Goal: Information Seeking & Learning: Learn about a topic

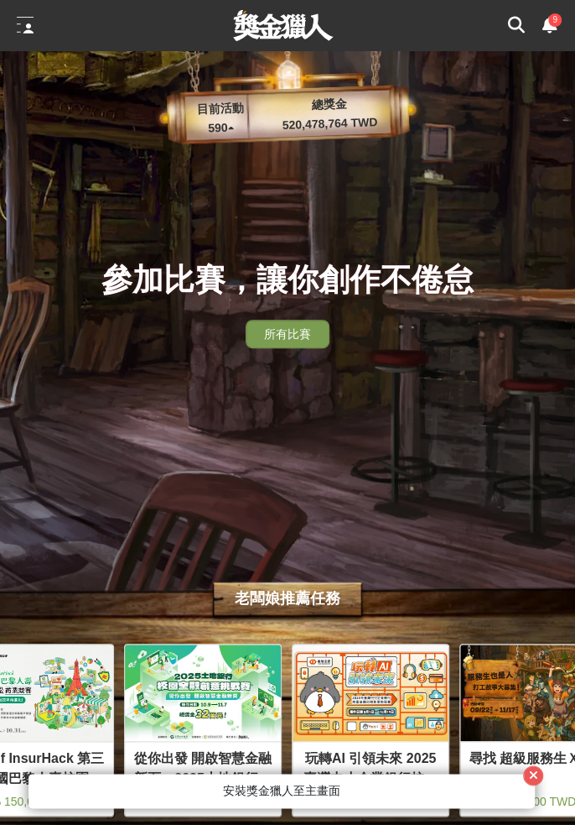
click at [555, 20] on span "9" at bounding box center [555, 19] width 5 height 9
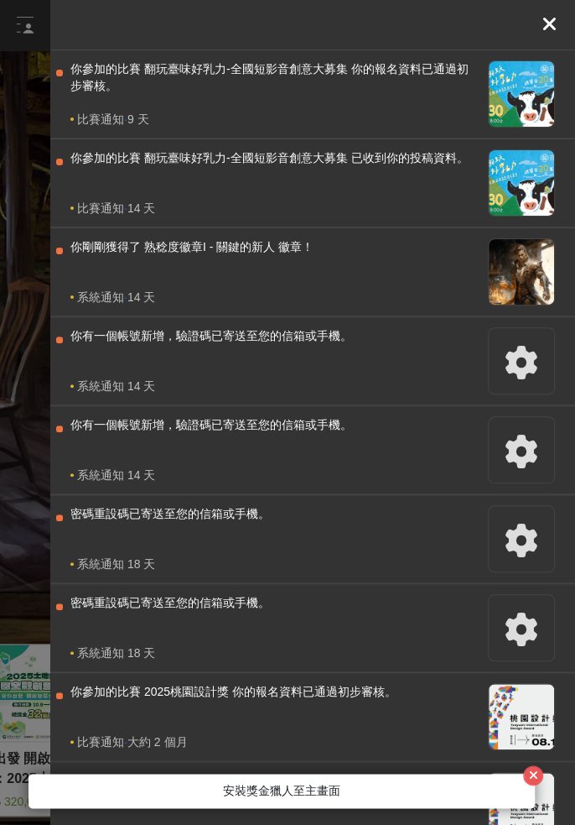
scroll to position [0, 336]
click at [539, 34] on div at bounding box center [550, 25] width 25 height 25
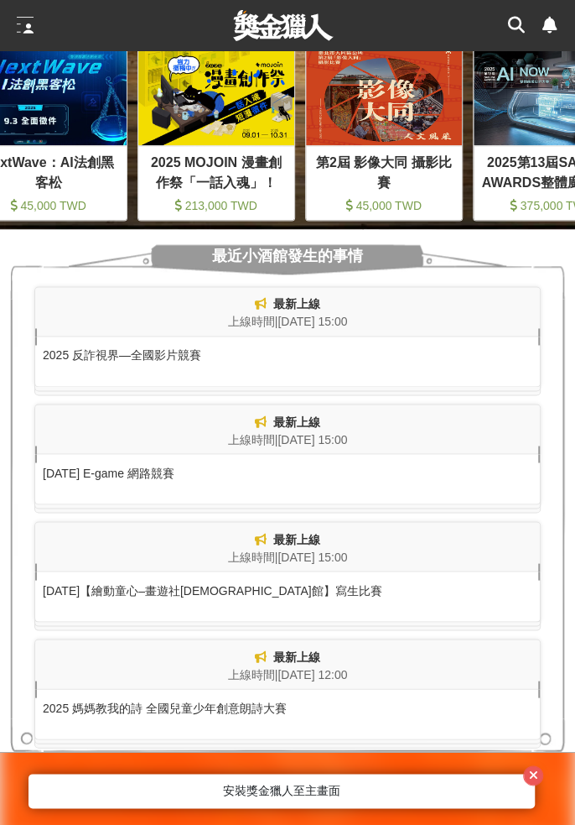
scroll to position [0, 0]
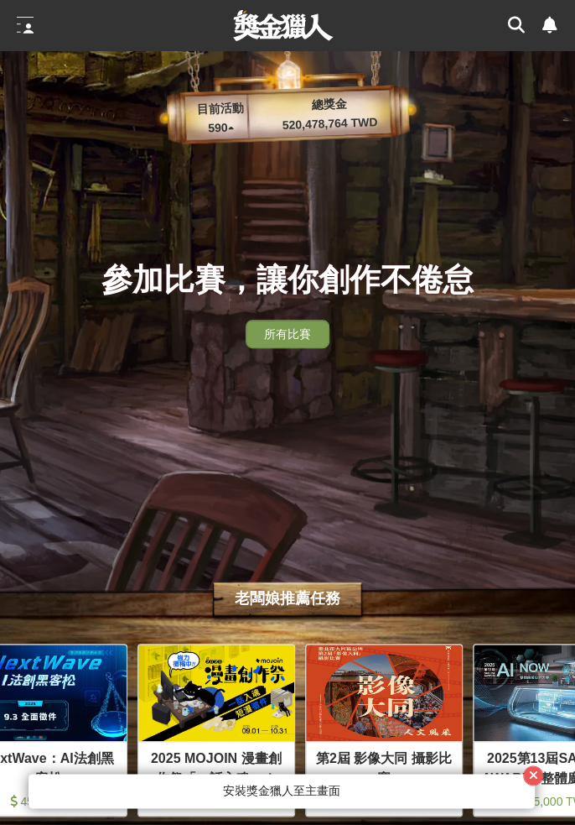
click at [17, 28] on div at bounding box center [25, 25] width 17 height 17
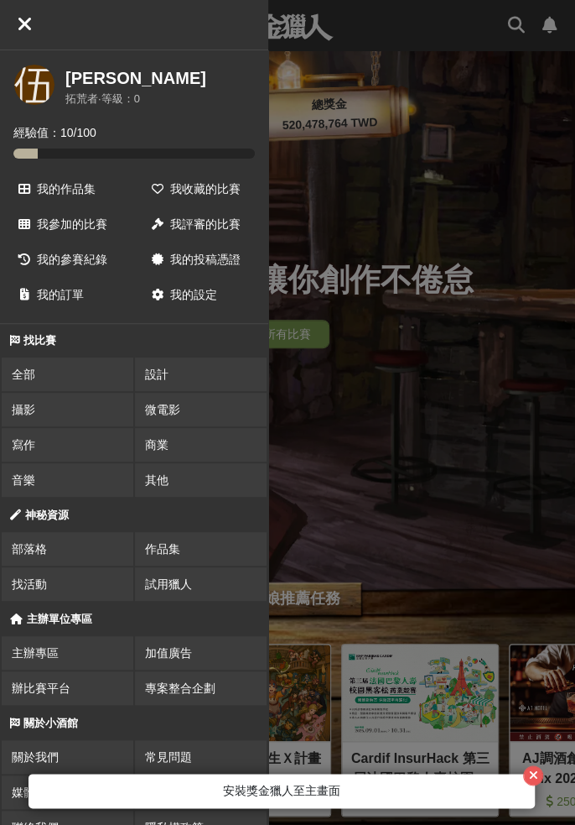
scroll to position [0, 168]
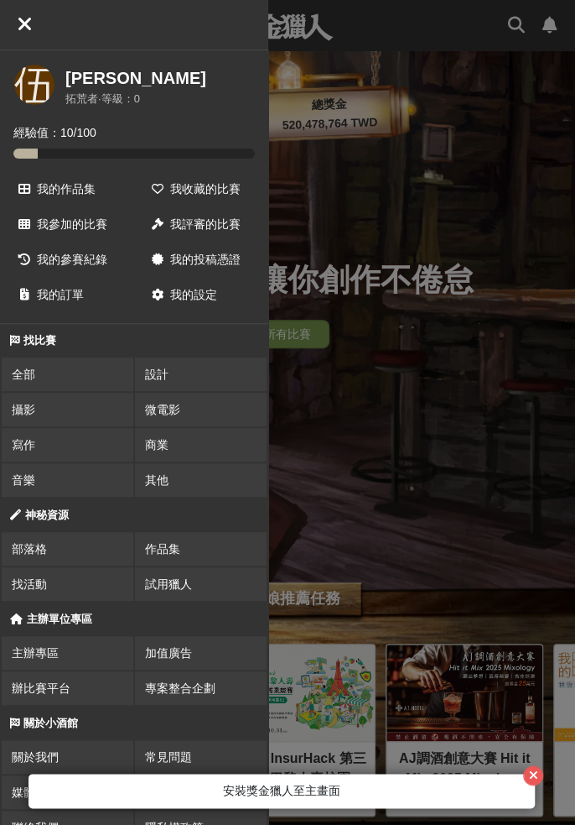
click at [501, 427] on div at bounding box center [421, 412] width 307 height 825
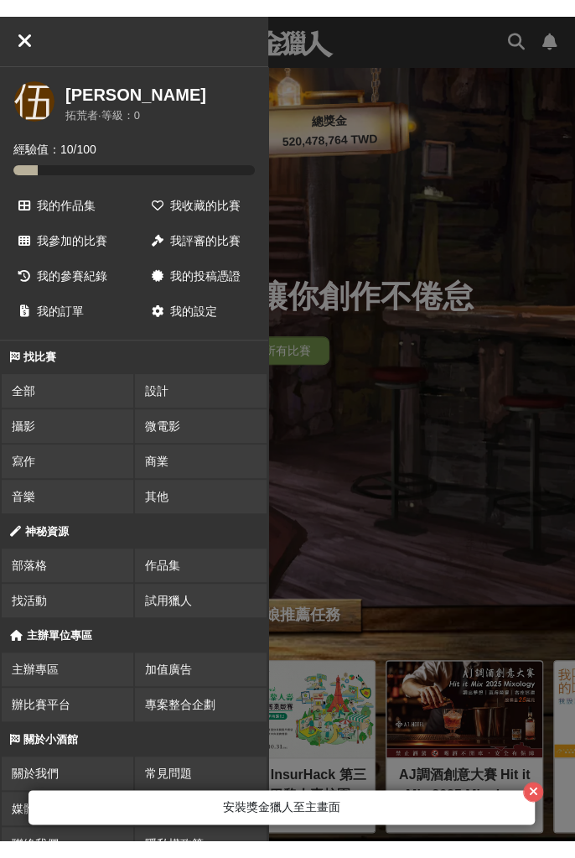
scroll to position [0, 336]
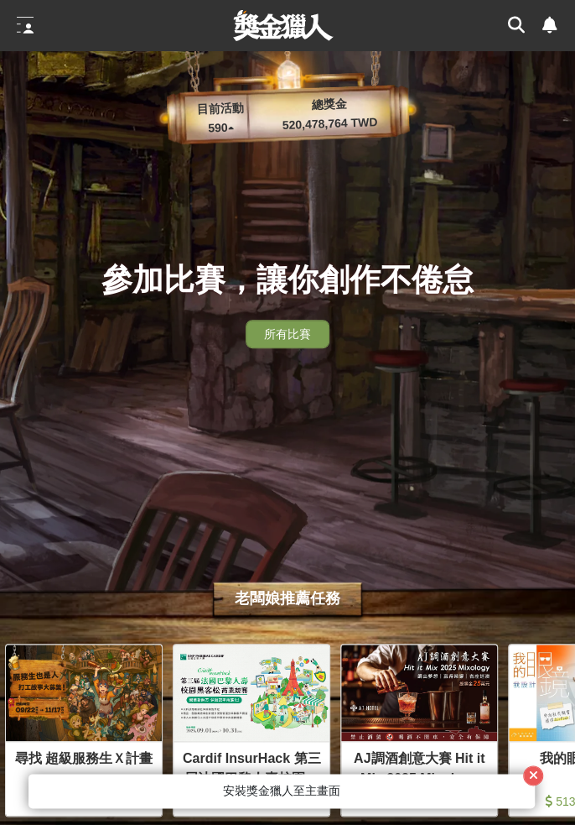
click at [520, 21] on icon at bounding box center [516, 25] width 17 height 17
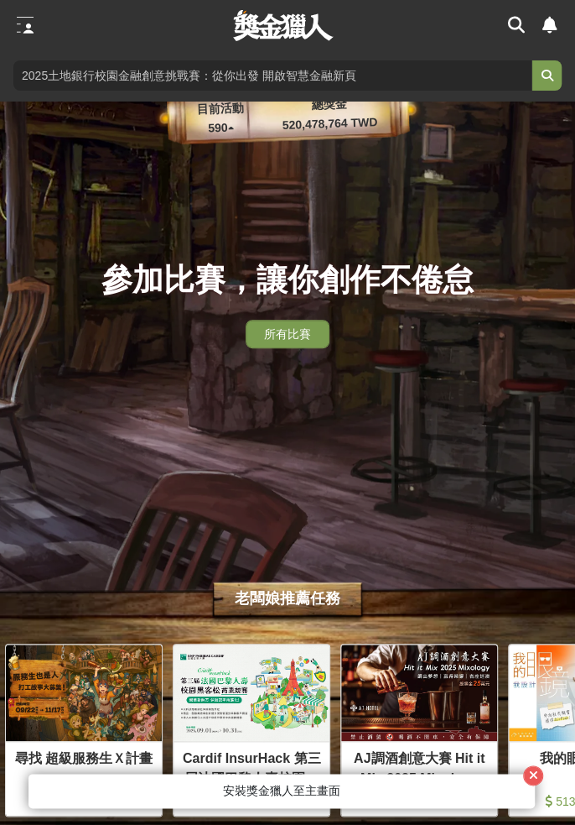
click at [468, 74] on input "search" at bounding box center [272, 75] width 518 height 30
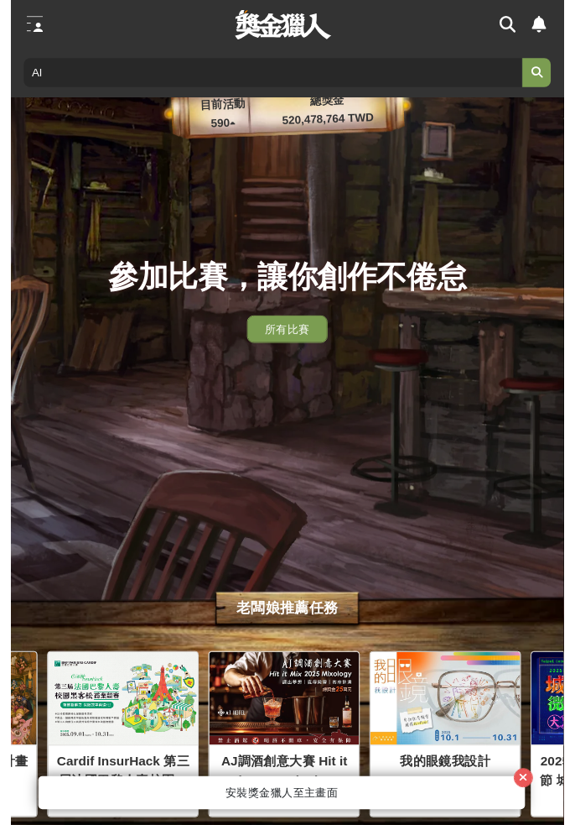
scroll to position [0, 503]
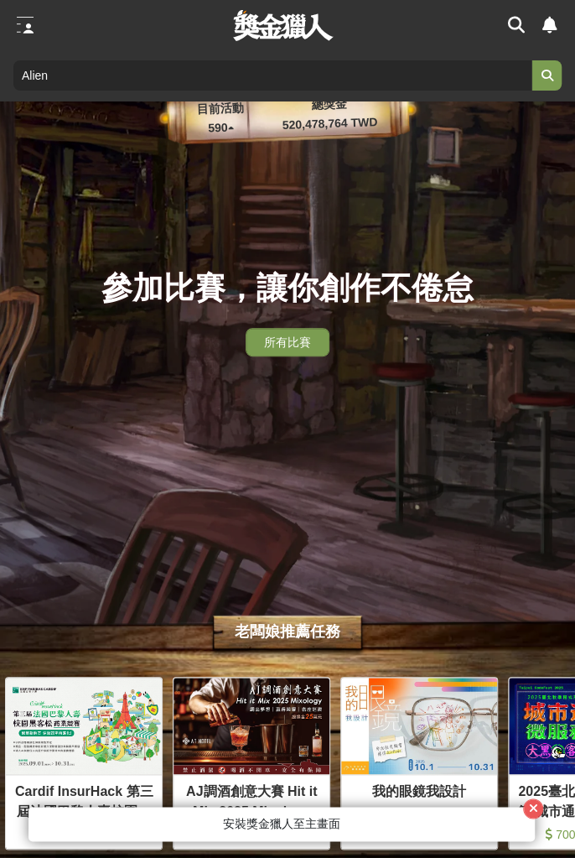
type input "Alien"
click button "submit" at bounding box center [547, 75] width 30 height 30
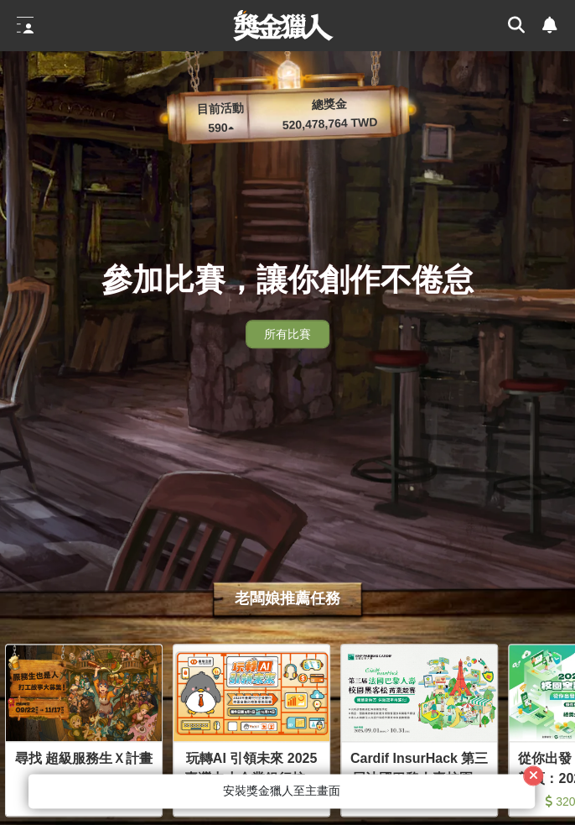
click at [23, 32] on div at bounding box center [25, 25] width 17 height 17
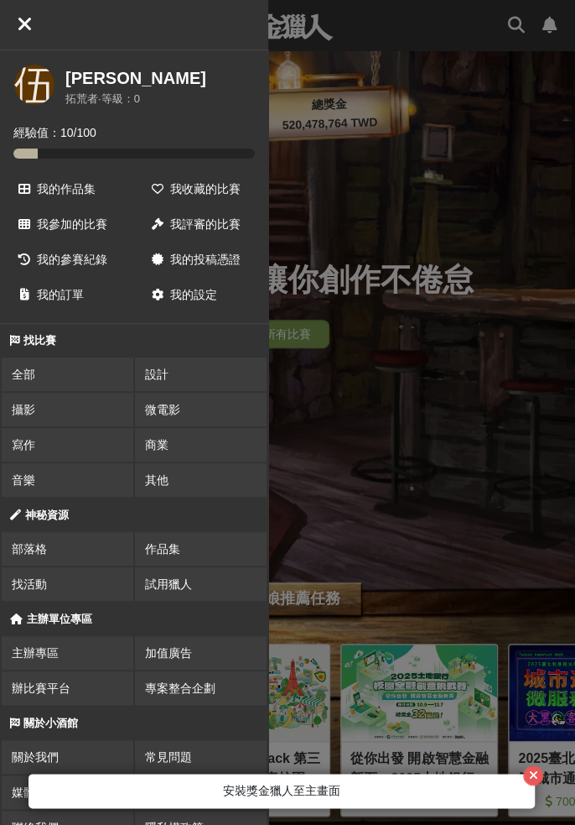
click at [197, 379] on link "設計" at bounding box center [201, 374] width 132 height 34
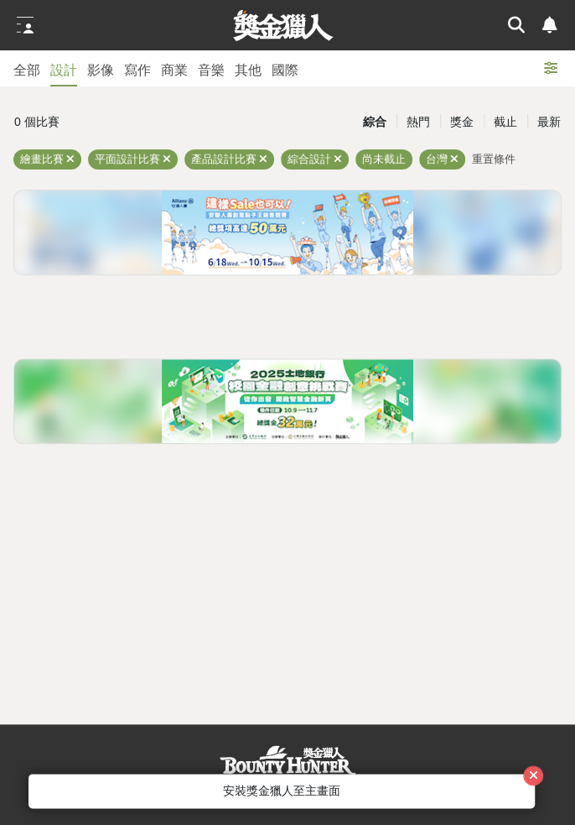
click at [22, 65] on div "全部" at bounding box center [26, 70] width 27 height 20
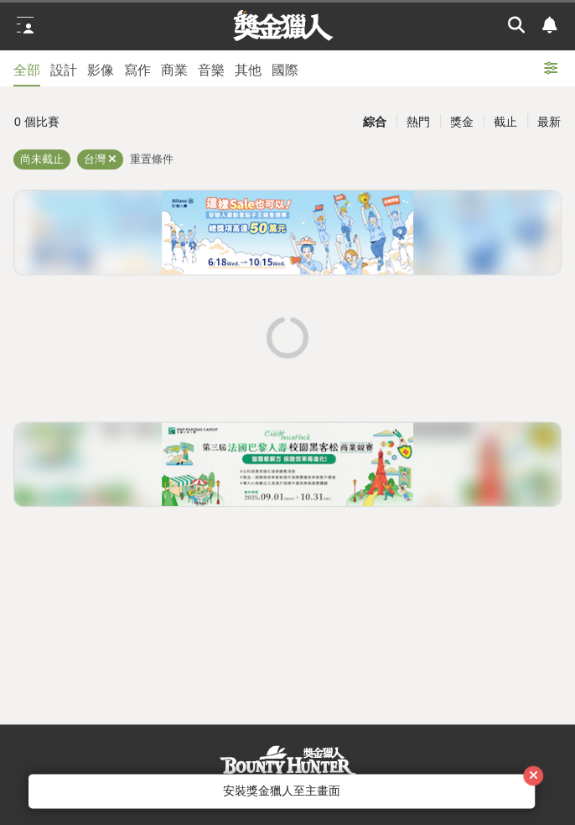
click at [520, 1] on div at bounding box center [287, 1] width 575 height 3
click at [512, 22] on icon at bounding box center [516, 25] width 17 height 17
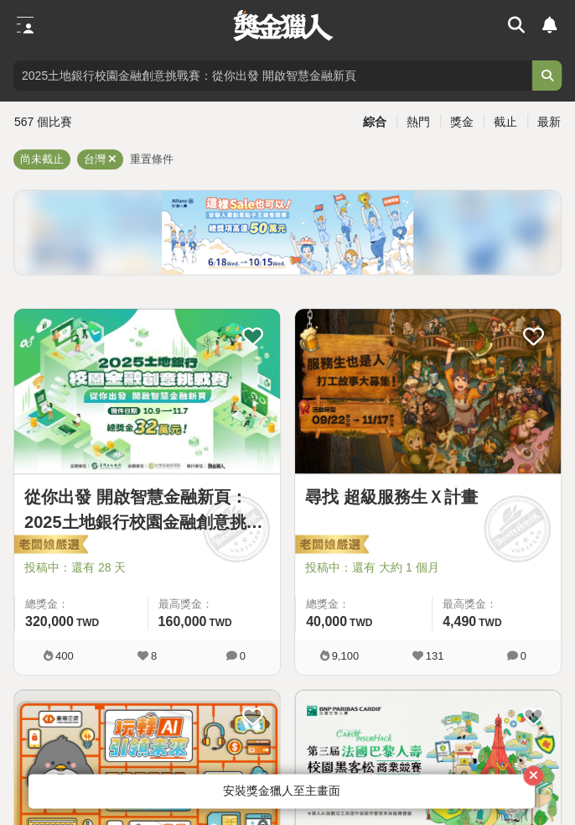
click at [520, 30] on icon at bounding box center [516, 25] width 17 height 17
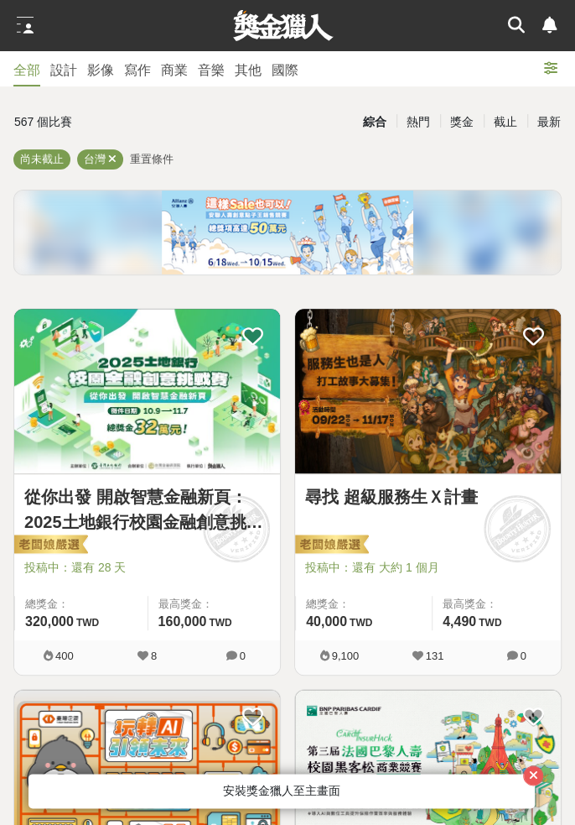
click at [513, 31] on icon at bounding box center [516, 25] width 17 height 17
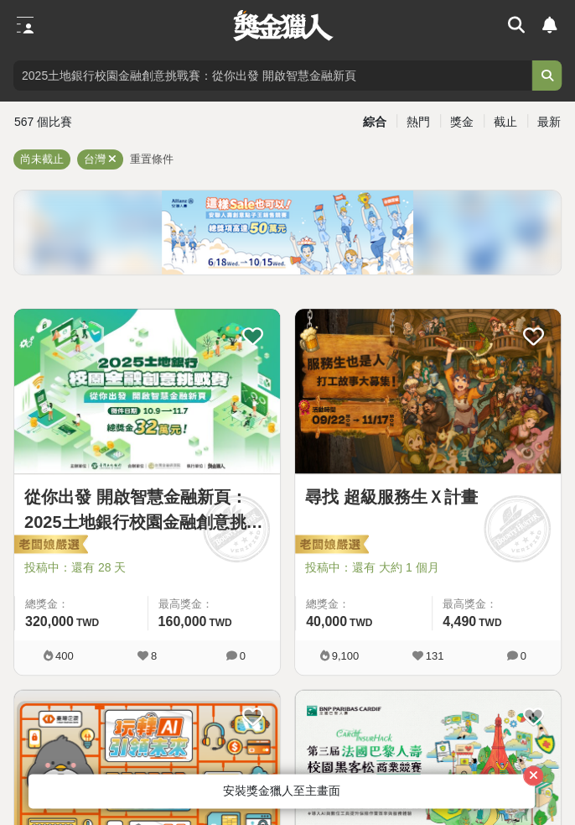
click at [453, 77] on input "search" at bounding box center [272, 75] width 518 height 30
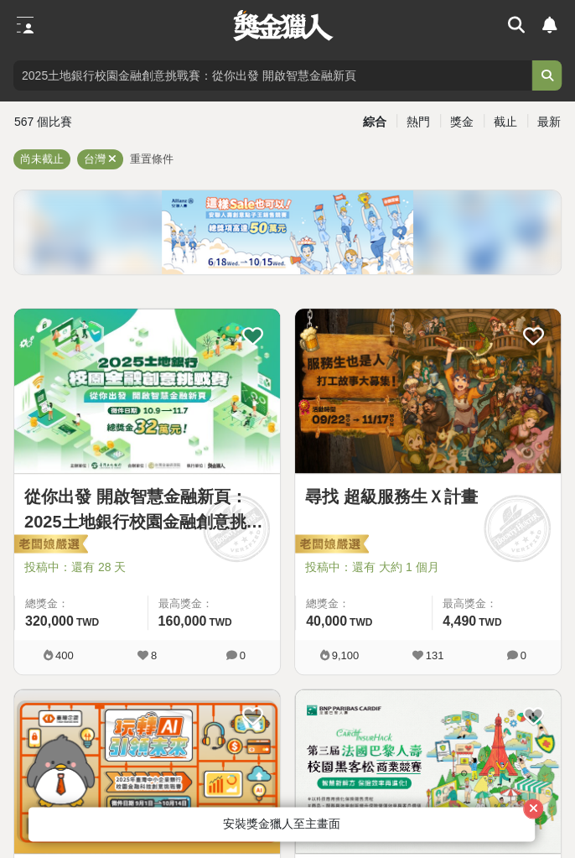
type input "外星人"
click button "submit" at bounding box center [547, 75] width 30 height 30
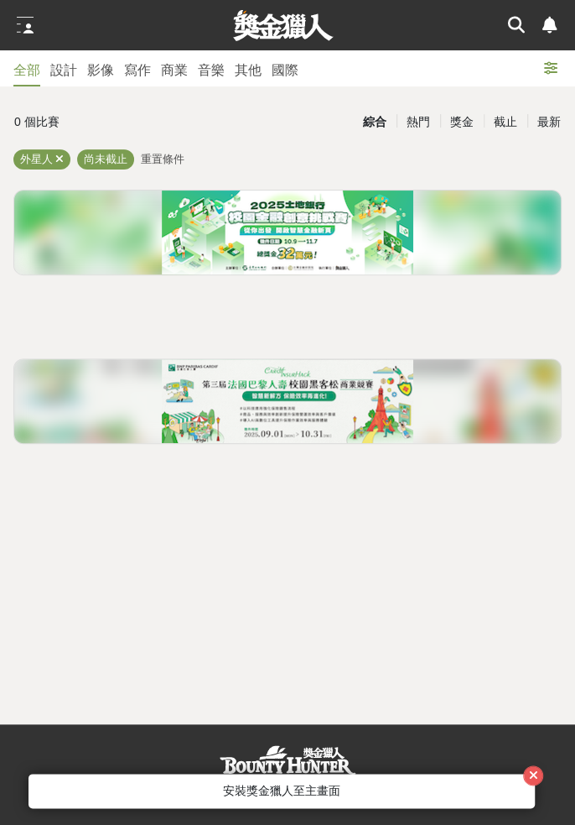
click at [523, 724] on div "全部 設計 影像 寫作 商業 音樂 其他 國際 0 個比賽 綜合 熱門 獎金 截止 最新 外星人 尚未截止 重置條件" at bounding box center [287, 387] width 575 height 674
click at [534, 776] on icon "button" at bounding box center [532, 775] width 9 height 12
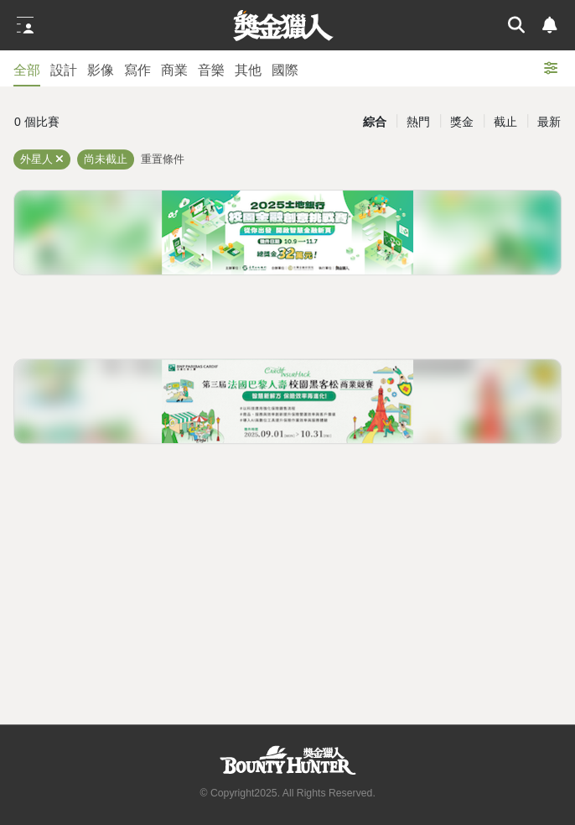
click at [419, 119] on div "熱門" at bounding box center [419, 121] width 44 height 29
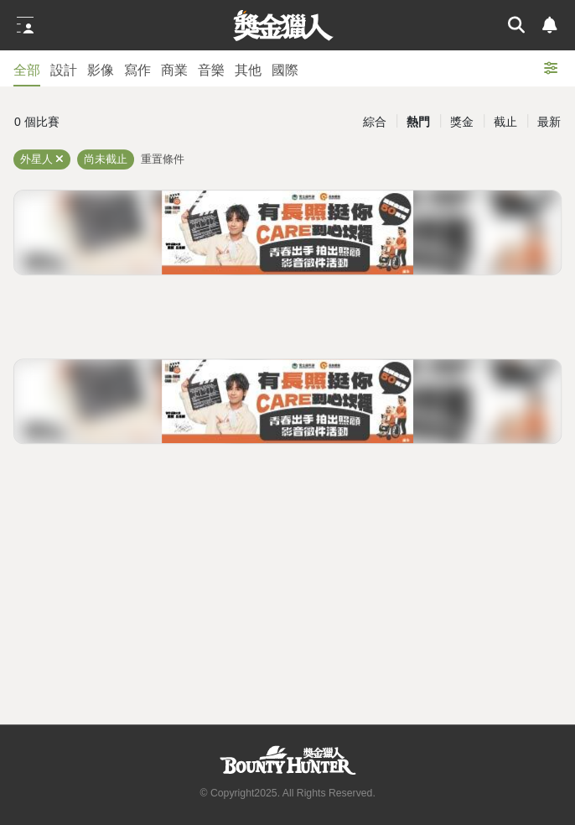
click at [376, 116] on div "綜合" at bounding box center [375, 121] width 44 height 29
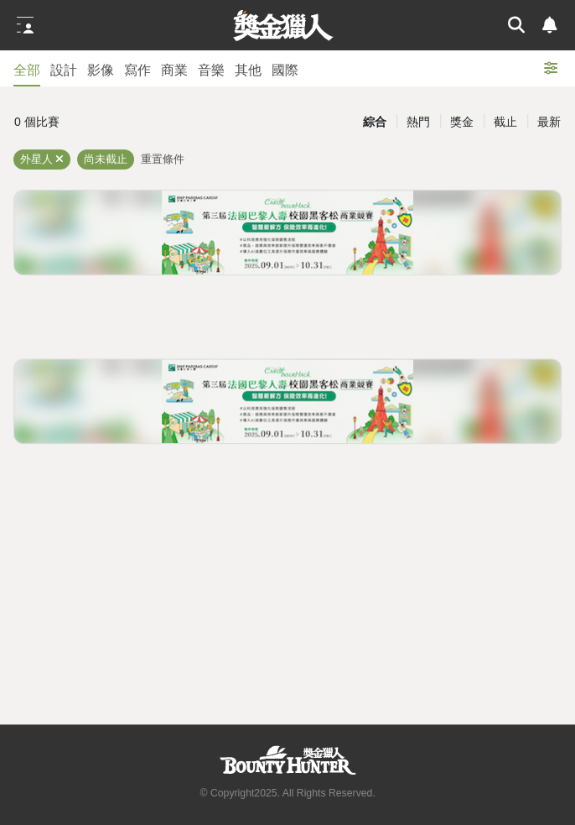
click at [374, 115] on div "綜合" at bounding box center [375, 121] width 44 height 29
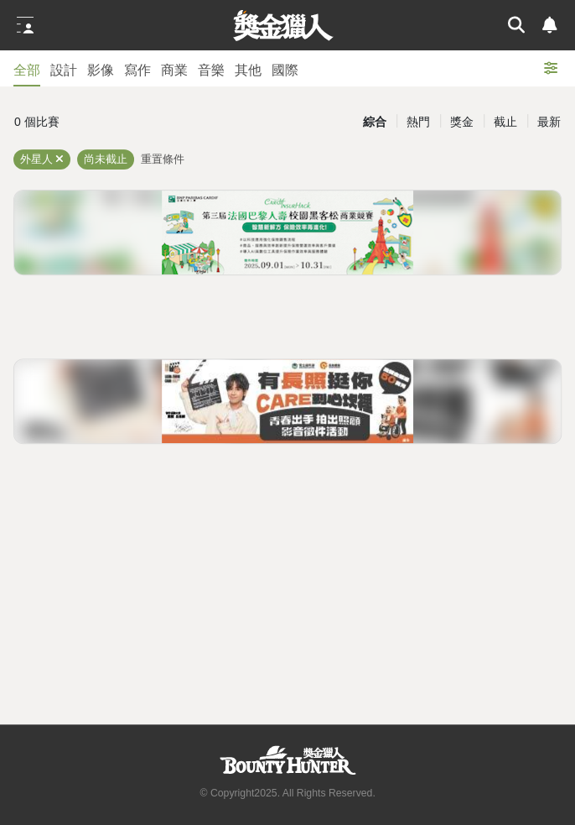
click at [570, 208] on div "0 個比賽 綜合 熱門 獎金 截止 最新 外星人 尚未截止 重置條件" at bounding box center [287, 282] width 575 height 350
